Goal: Task Accomplishment & Management: Complete application form

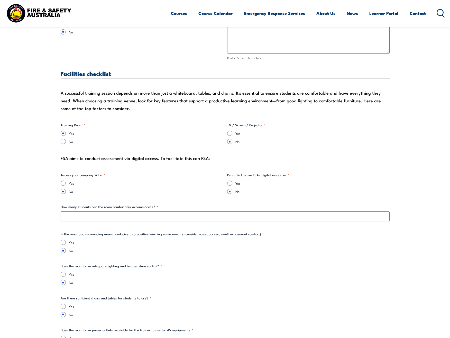
scroll to position [437, 0]
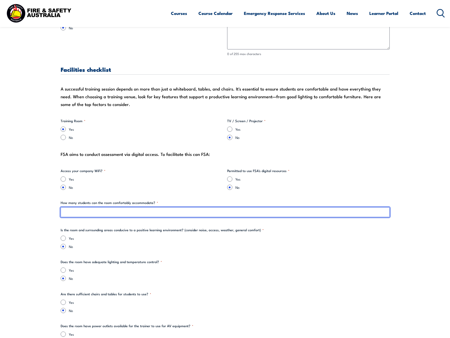
click at [155, 210] on input "How many students can the room comfortably accommodate? *" at bounding box center [225, 212] width 329 height 10
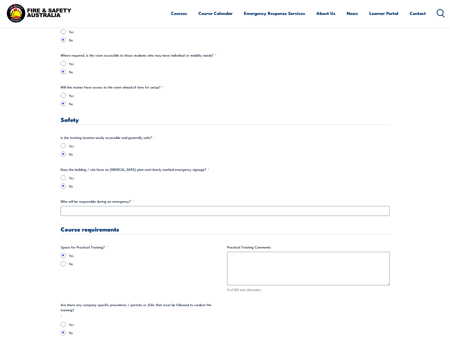
scroll to position [849, 0]
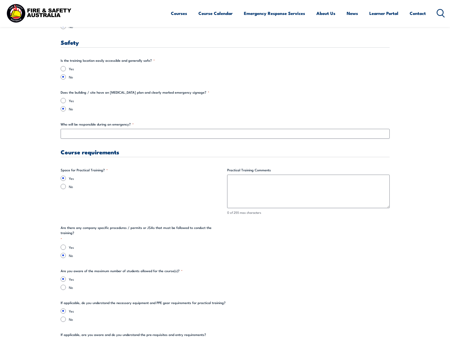
type input "12"
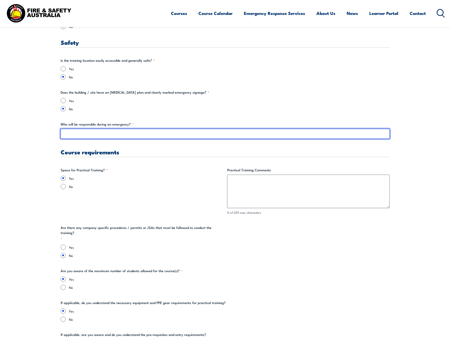
click at [105, 138] on input "Who will be responsible during an emergency? *" at bounding box center [225, 134] width 329 height 10
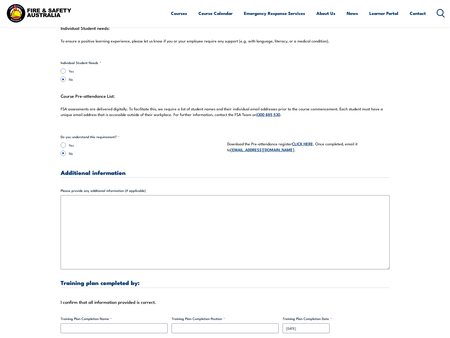
scroll to position [1414, 0]
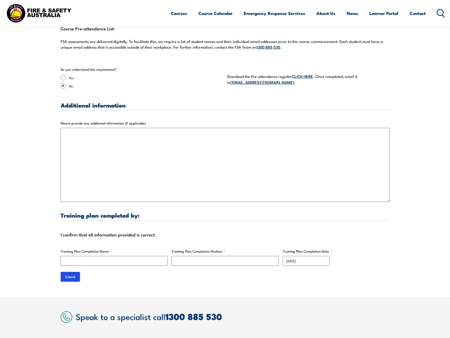
type input "The HSR's Cohort"
click at [121, 256] on input "Training Plan Completion Name *" at bounding box center [114, 261] width 107 height 10
type input "[PERSON_NAME]"
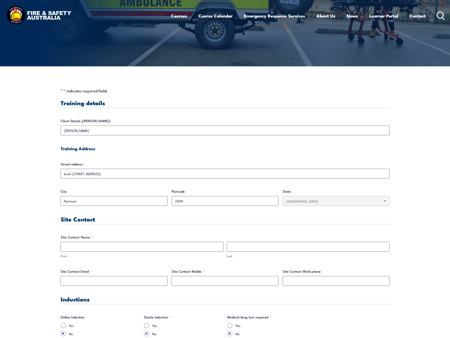
scroll to position [154, 0]
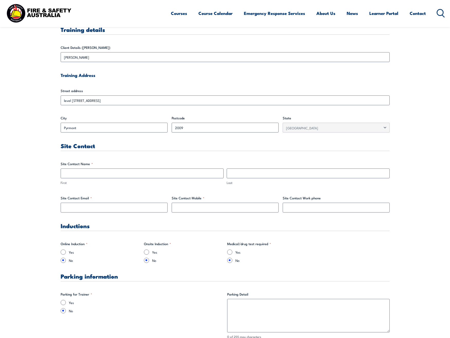
type input "Acting Assistant Manager, Human Resources"
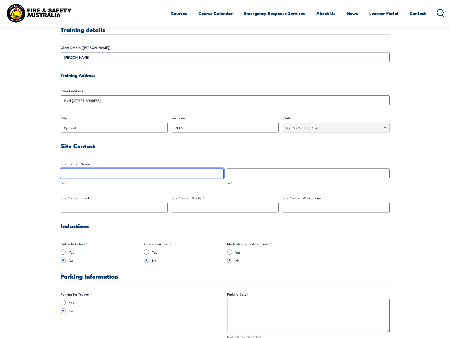
click at [94, 176] on input "First" at bounding box center [142, 173] width 163 height 10
click at [88, 175] on input "First" at bounding box center [142, 173] width 163 height 10
paste input "[PERSON_NAME]"
drag, startPoint x: 92, startPoint y: 173, endPoint x: 74, endPoint y: 172, distance: 17.5
click at [74, 172] on input "[PERSON_NAME]" at bounding box center [142, 173] width 163 height 10
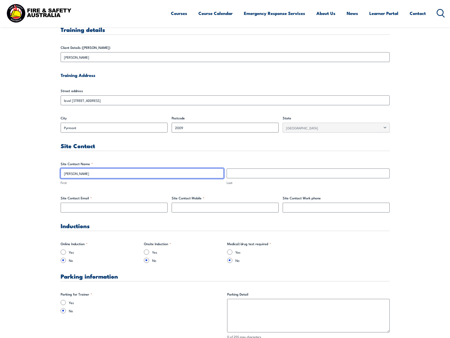
type input "[PERSON_NAME]"
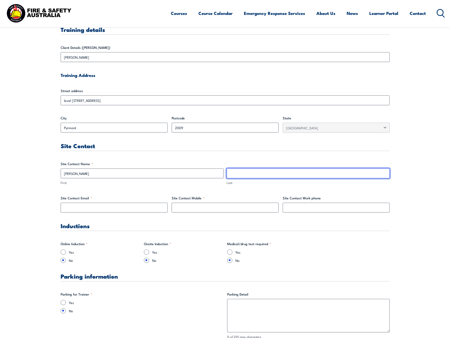
click at [310, 170] on input "Last" at bounding box center [308, 173] width 163 height 10
paste input "[PERSON_NAME]"
type input "[PERSON_NAME]"
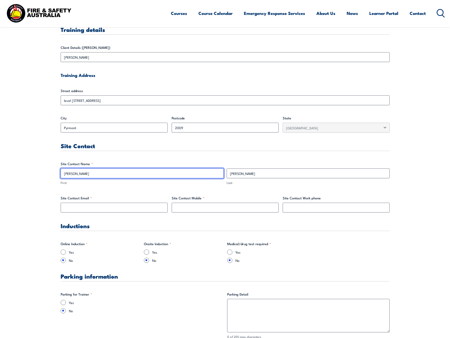
click at [169, 173] on input "[PERSON_NAME]" at bounding box center [142, 173] width 163 height 10
type input "[PERSON_NAME]"
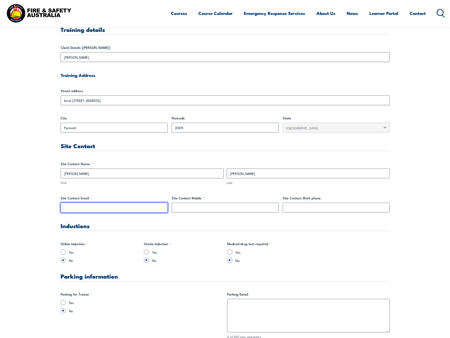
click at [138, 210] on input "Site Contact Email *" at bounding box center [114, 208] width 107 height 10
paste input "[PERSON_NAME]"
type input "[PERSON_NAME][EMAIL_ADDRESS][PERSON_NAME][DOMAIN_NAME]"
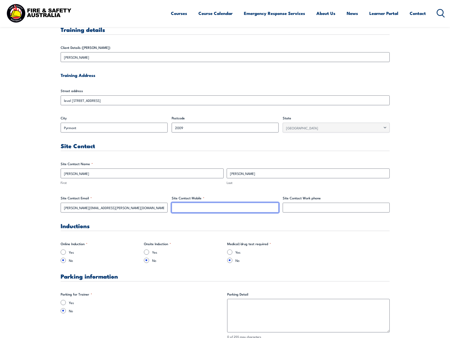
drag, startPoint x: 192, startPoint y: 211, endPoint x: 199, endPoint y: 211, distance: 6.4
click at [192, 211] on input "Site Contact Mobile *" at bounding box center [225, 208] width 107 height 10
paste input "02 9334 7788"
type input "02 9334 7788"
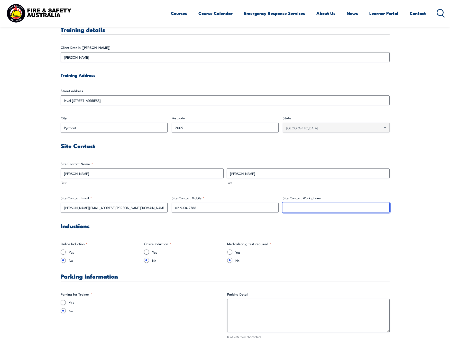
click at [298, 210] on input "Site Contact Work phone" at bounding box center [336, 208] width 107 height 10
paste input "02 9334 7788"
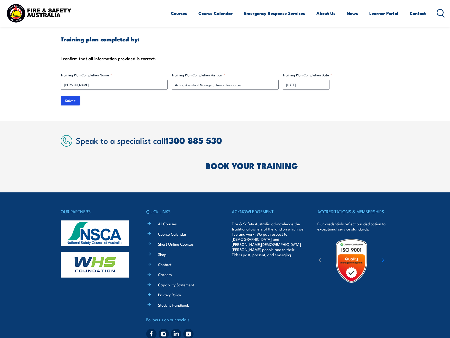
scroll to position [1604, 0]
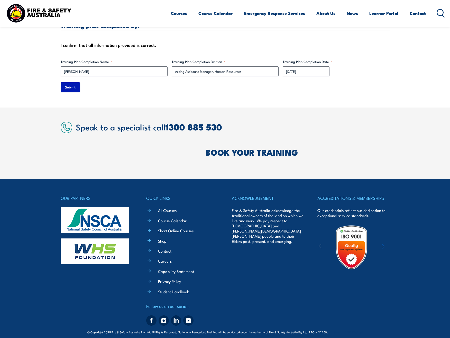
type input "02 9334 7788"
click at [76, 82] on input "Submit" at bounding box center [70, 87] width 19 height 10
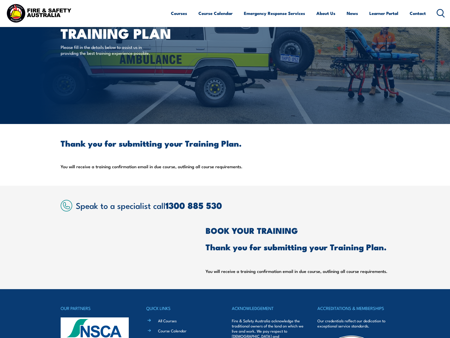
scroll to position [0, 0]
